Goal: Task Accomplishment & Management: Manage account settings

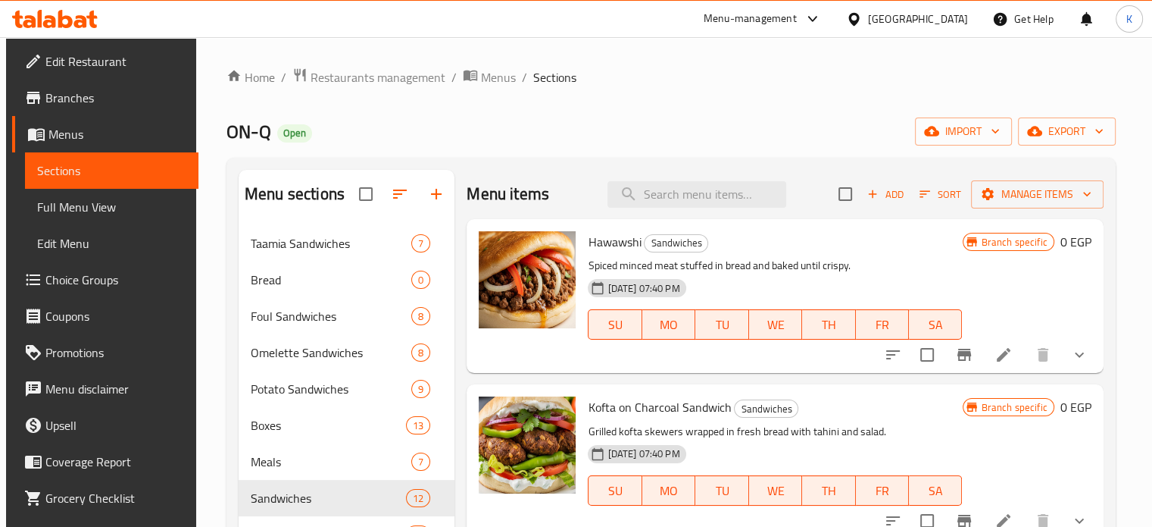
scroll to position [149, 0]
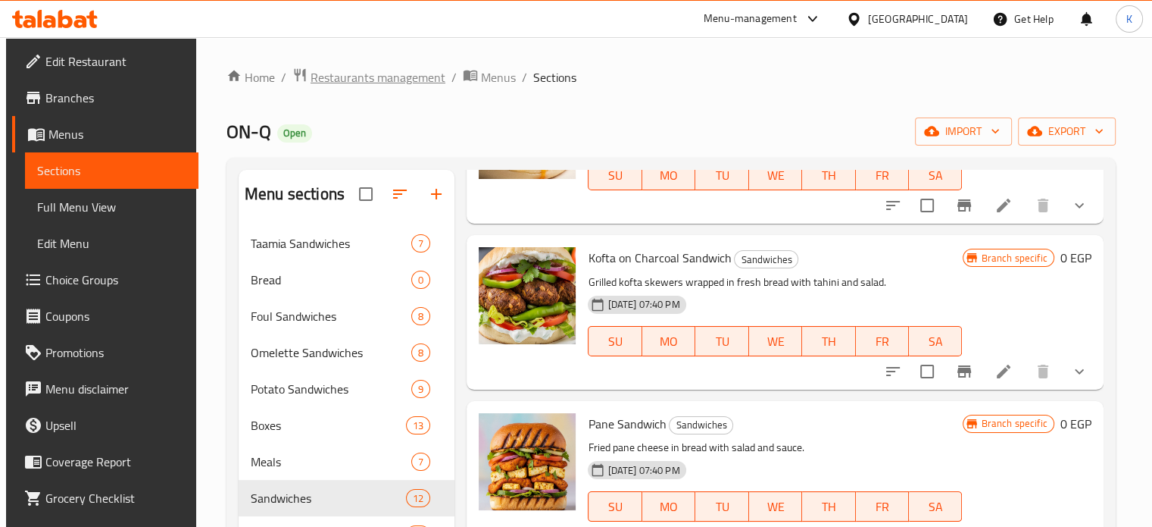
click at [311, 83] on span "Restaurants management" at bounding box center [378, 77] width 135 height 18
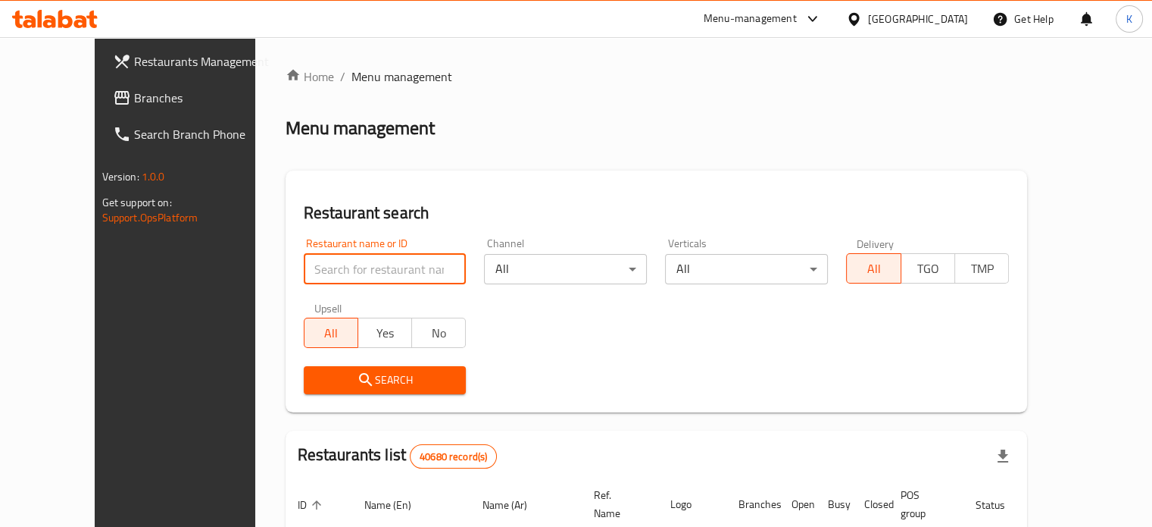
click at [329, 272] on input "search" at bounding box center [385, 269] width 163 height 30
type input "657357"
click button "Search" at bounding box center [385, 380] width 163 height 28
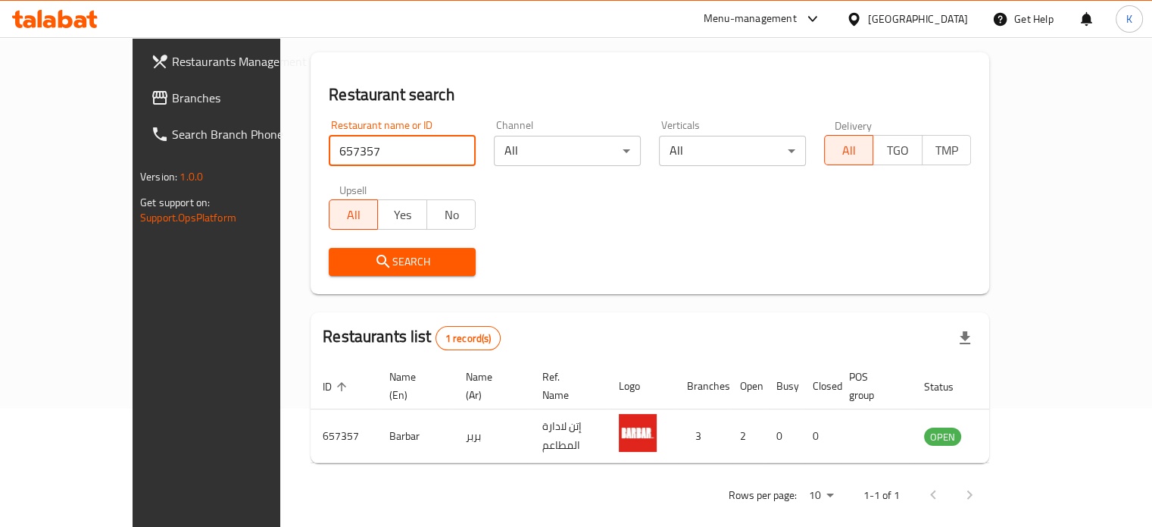
scroll to position [118, 0]
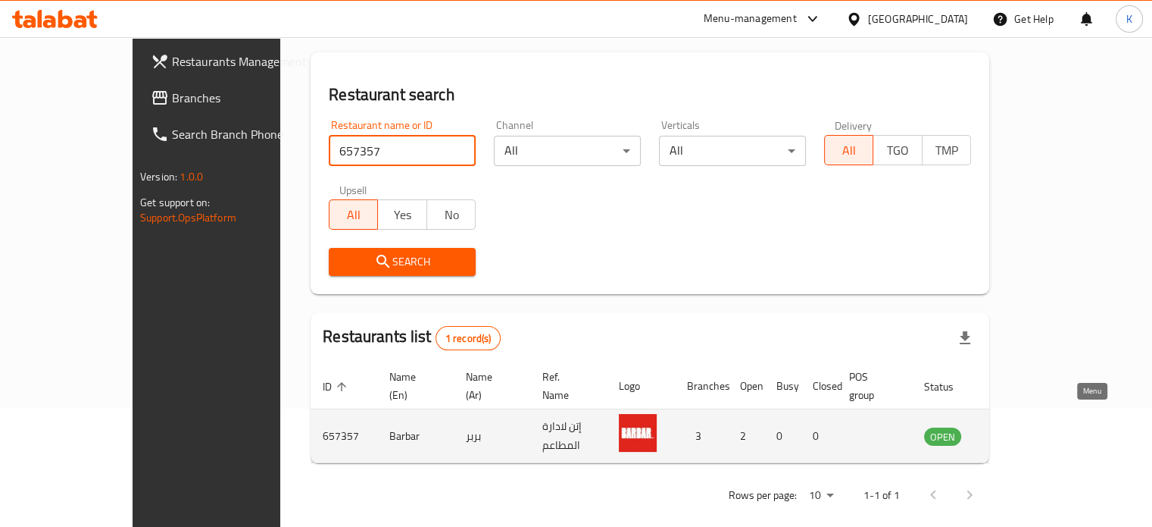
click at [1021, 430] on icon "enhanced table" at bounding box center [1013, 436] width 17 height 13
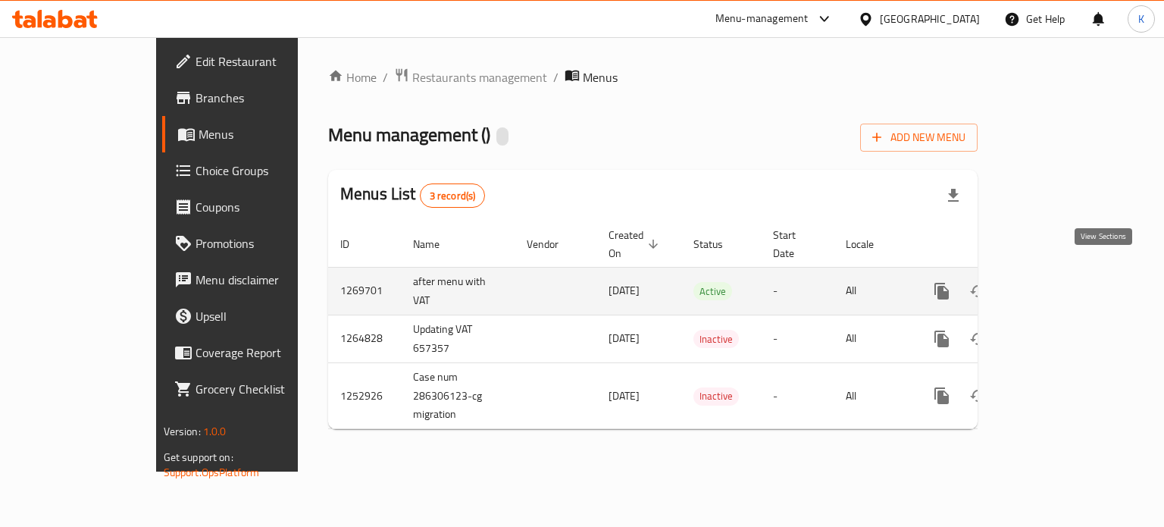
click at [1060, 282] on icon "enhanced table" at bounding box center [1051, 291] width 18 height 18
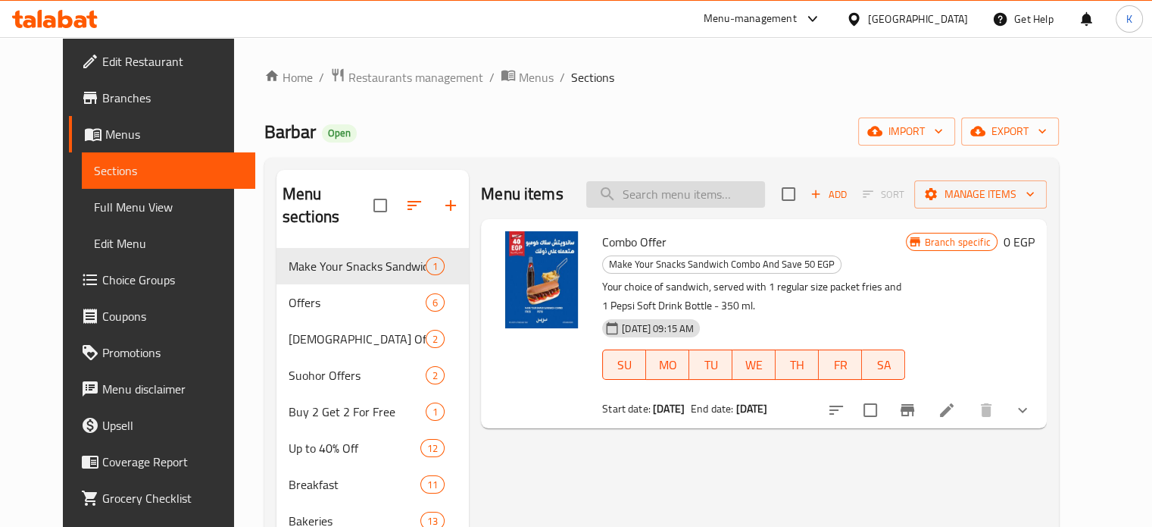
click at [658, 187] on input "search" at bounding box center [675, 194] width 179 height 27
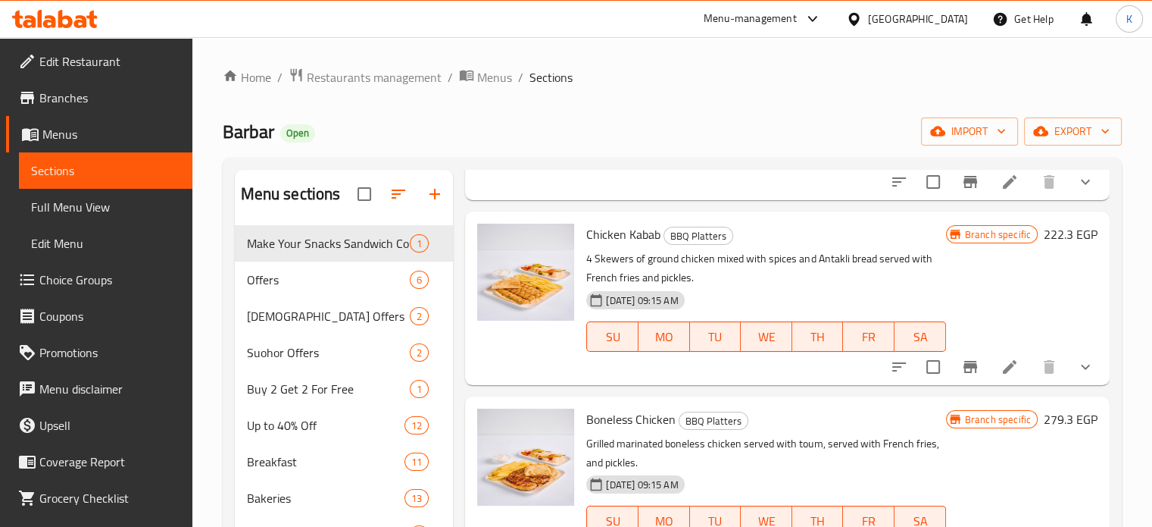
scroll to position [7494, 0]
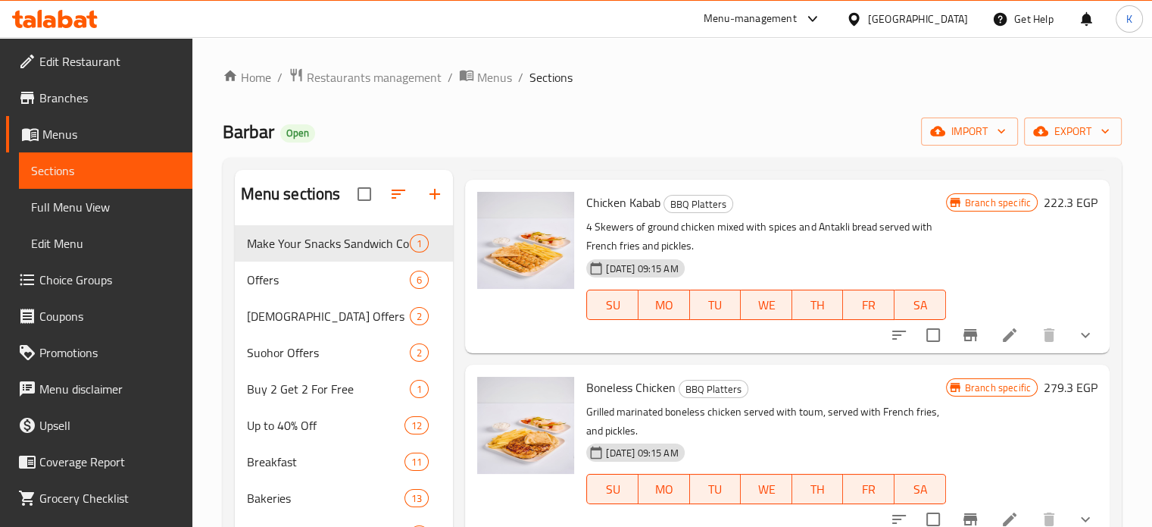
type input "fries"
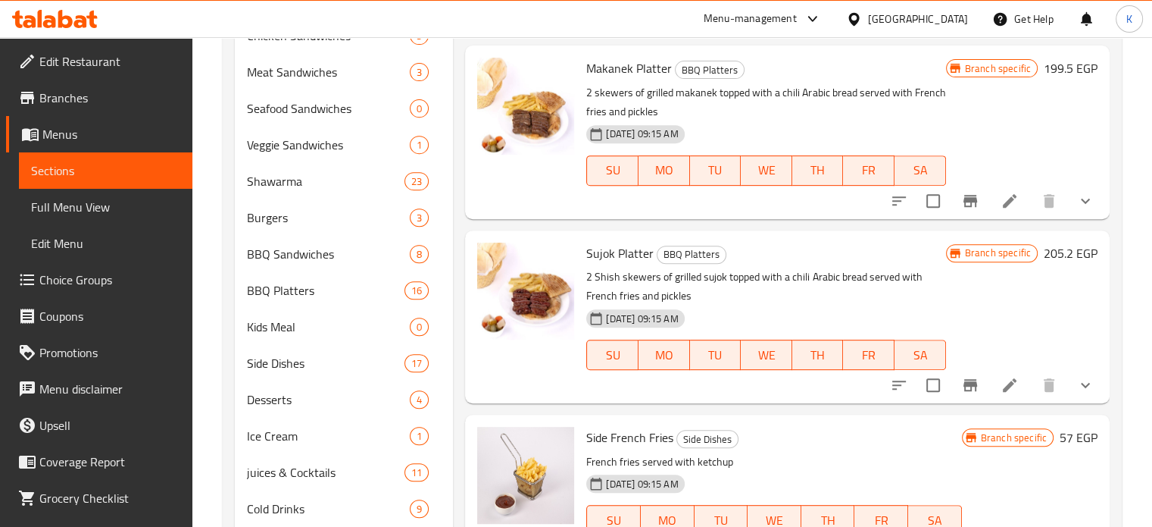
scroll to position [692, 0]
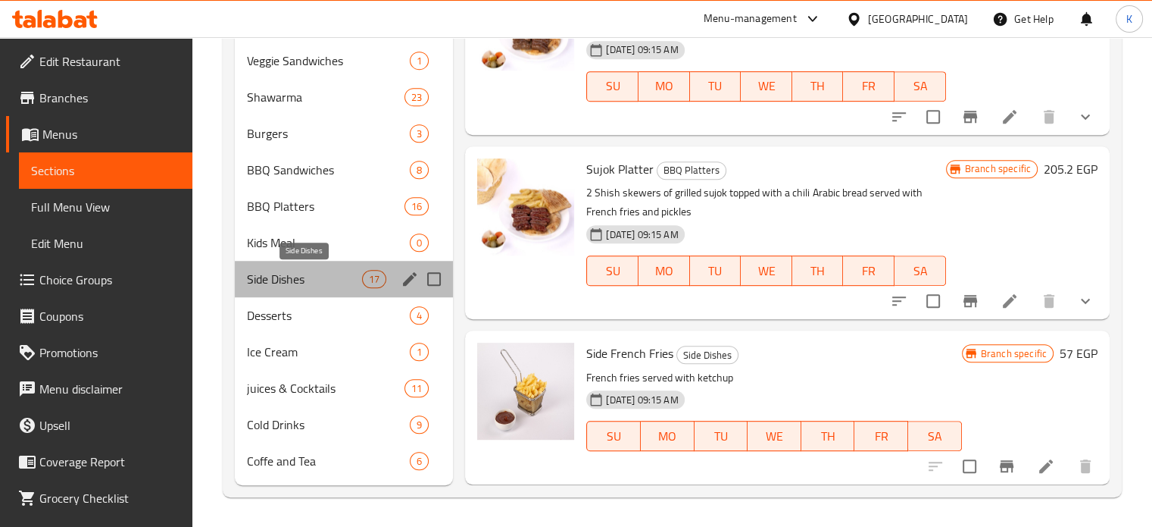
click at [312, 279] on span "Side Dishes" at bounding box center [305, 279] width 116 height 18
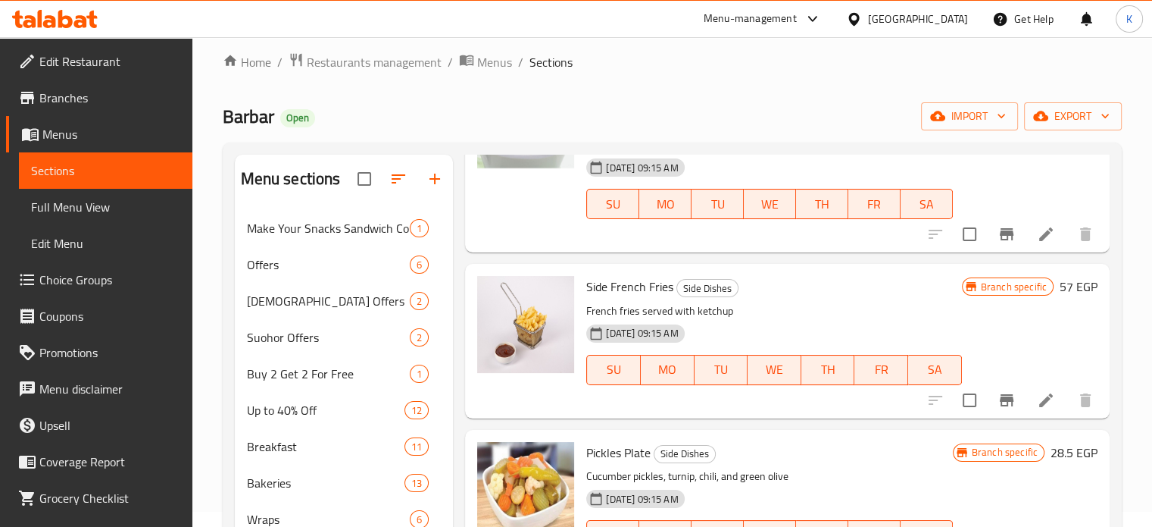
scroll to position [473, 0]
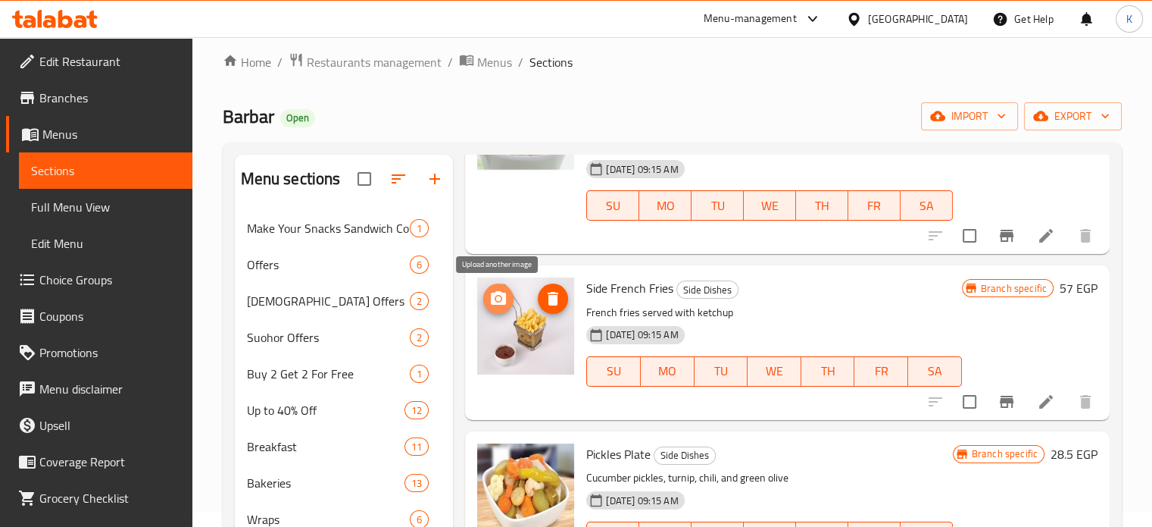
click at [503, 299] on icon "upload picture" at bounding box center [498, 298] width 15 height 14
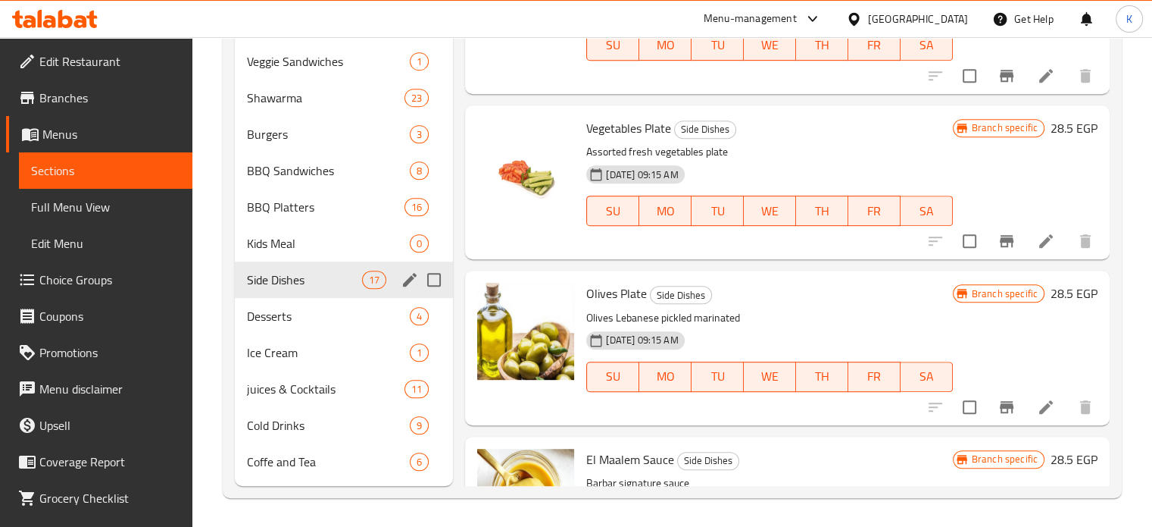
scroll to position [692, 0]
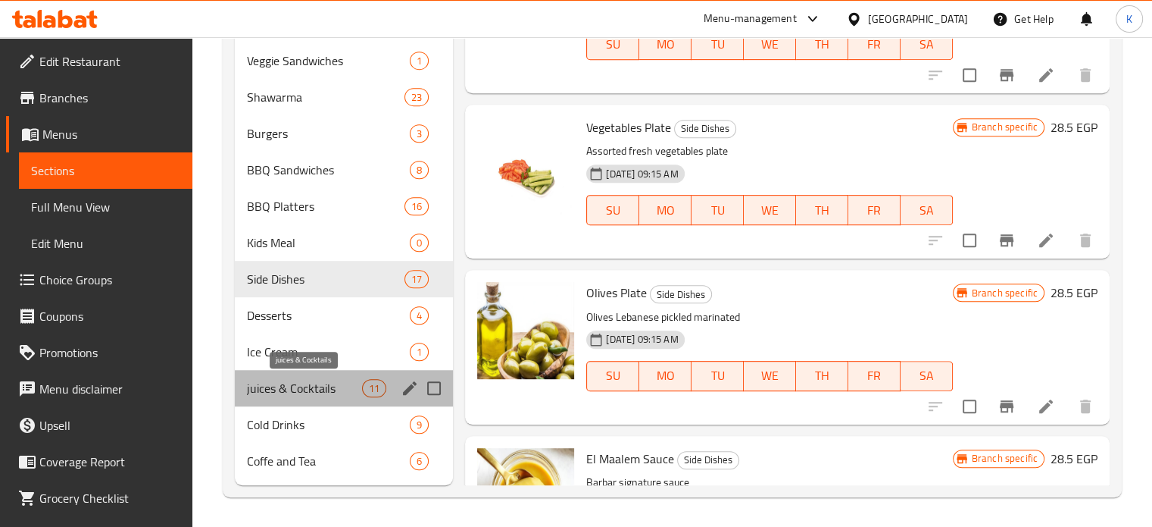
click at [303, 382] on span "juices & Cocktails" at bounding box center [305, 388] width 116 height 18
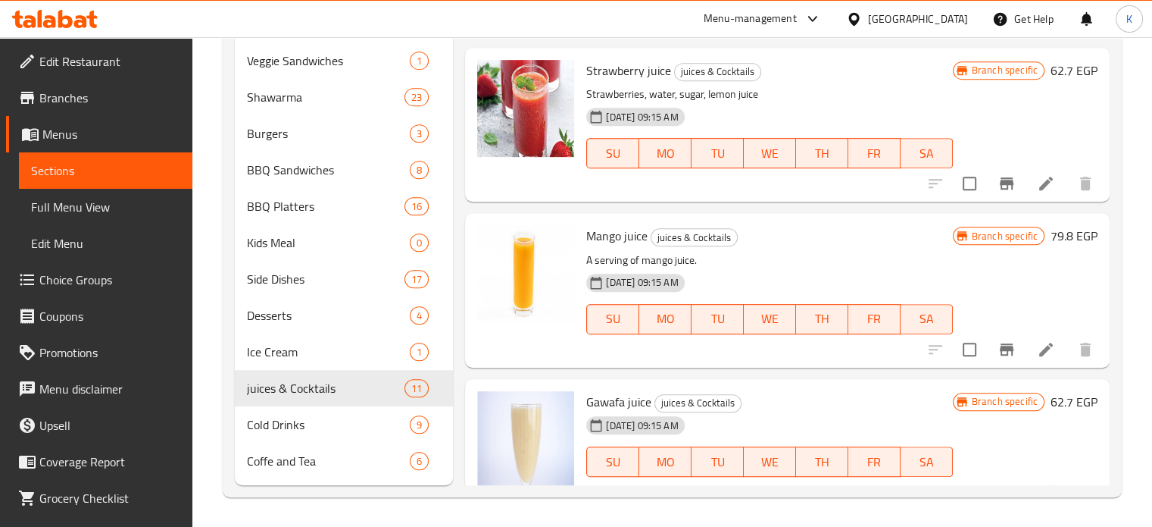
scroll to position [391, 0]
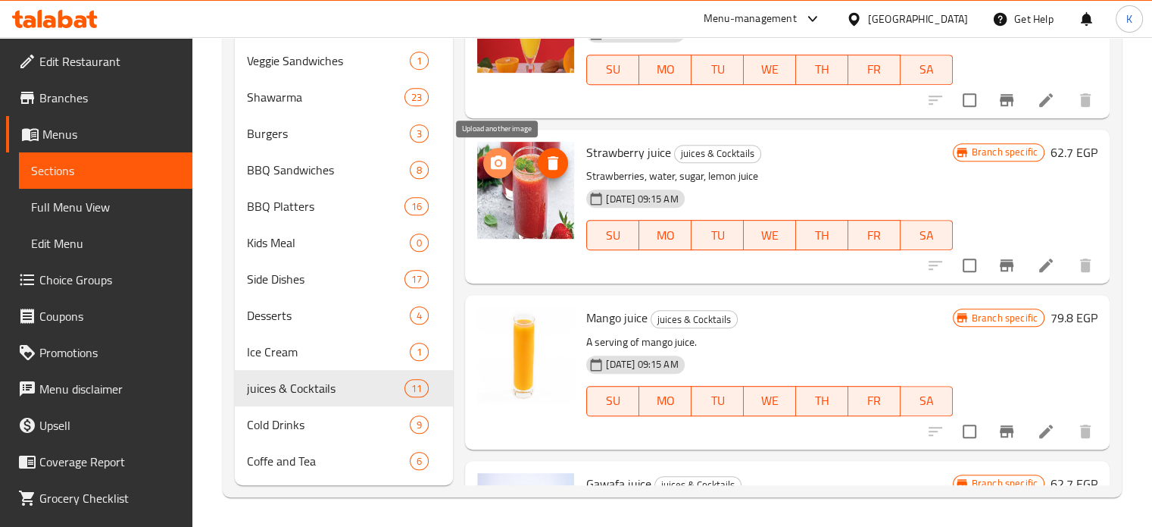
click at [502, 162] on icon "upload picture" at bounding box center [498, 163] width 18 height 18
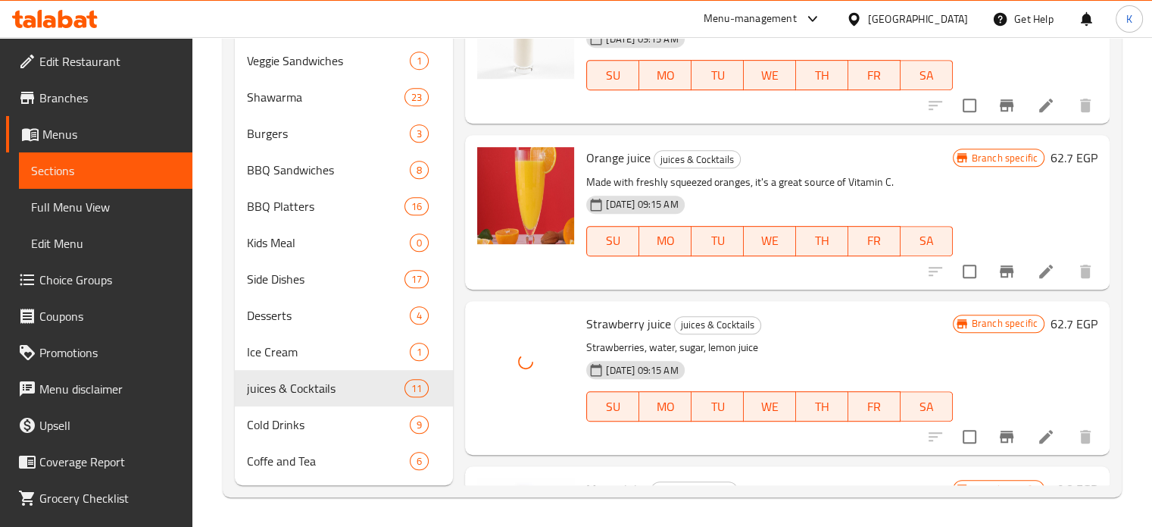
scroll to position [218, 0]
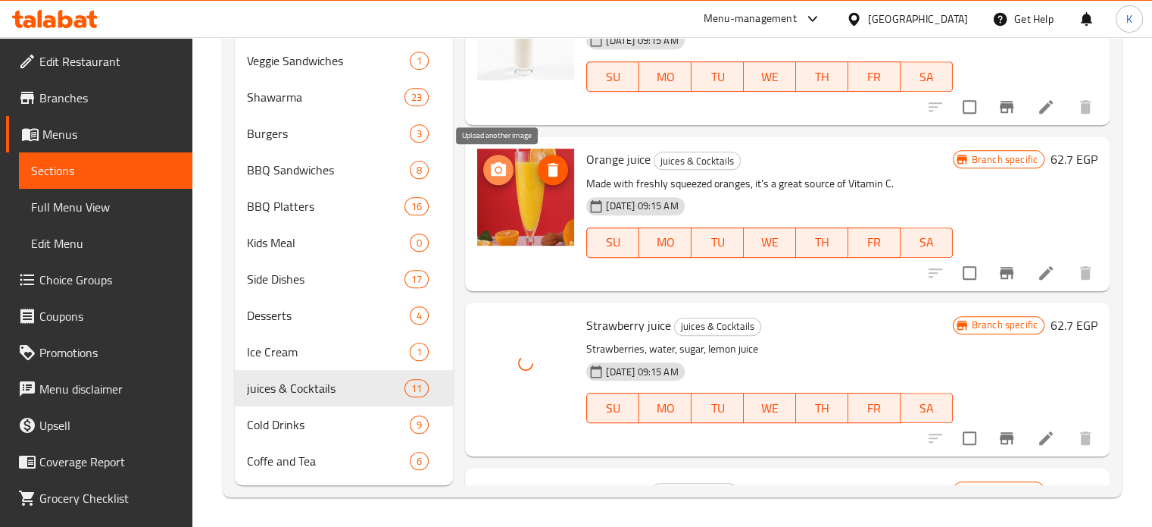
click at [502, 172] on icon "upload picture" at bounding box center [498, 169] width 15 height 14
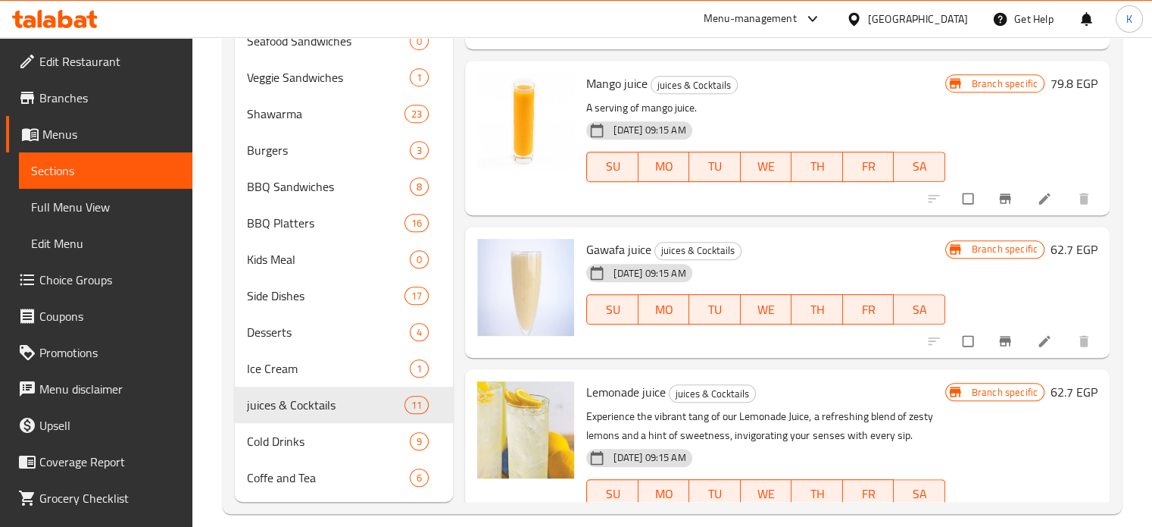
scroll to position [623, 0]
